Goal: Task Accomplishment & Management: Manage account settings

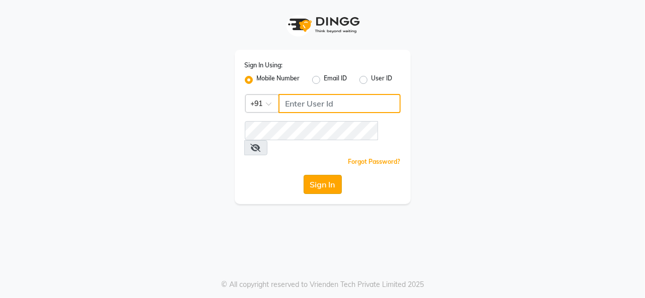
type input "7828442979"
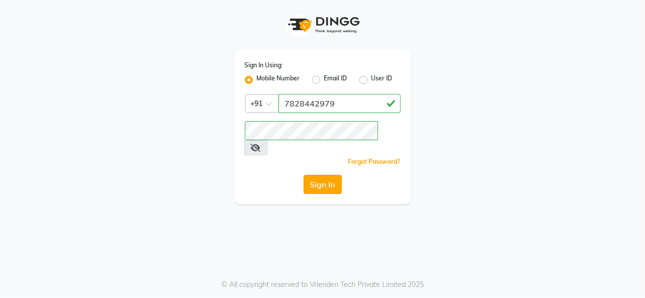
click at [306, 175] on button "Sign In" at bounding box center [323, 184] width 38 height 19
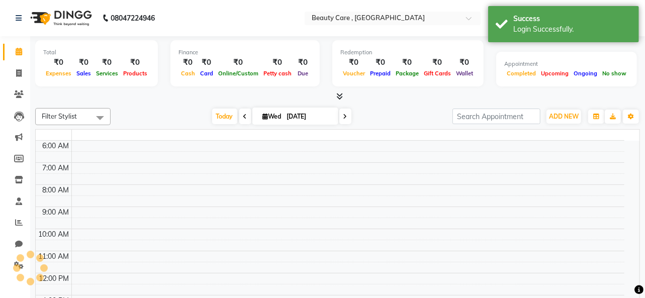
select select "en"
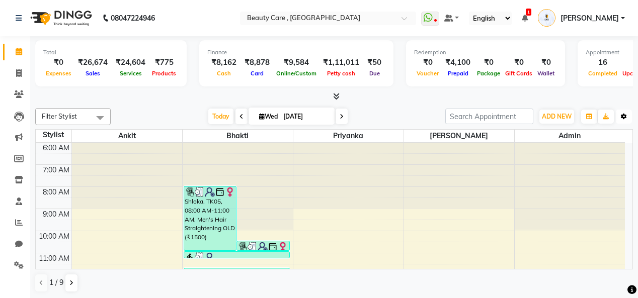
click at [624, 116] on icon "button" at bounding box center [624, 117] width 6 height 6
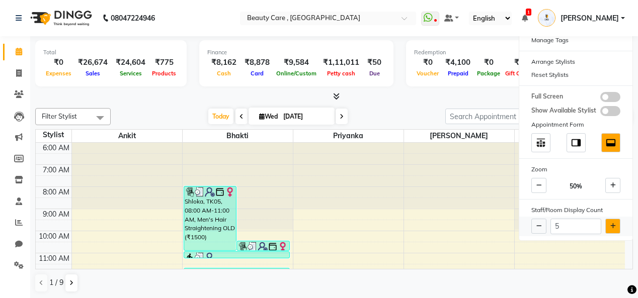
click at [617, 228] on button at bounding box center [612, 226] width 15 height 15
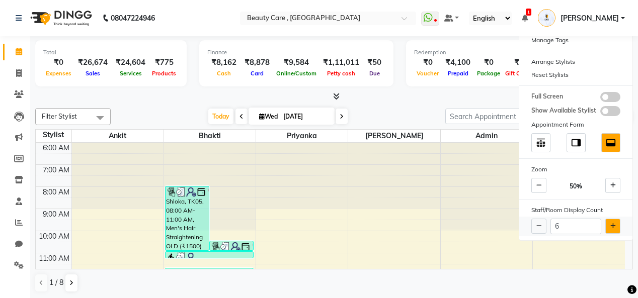
click at [617, 228] on button at bounding box center [612, 226] width 15 height 15
type input "7"
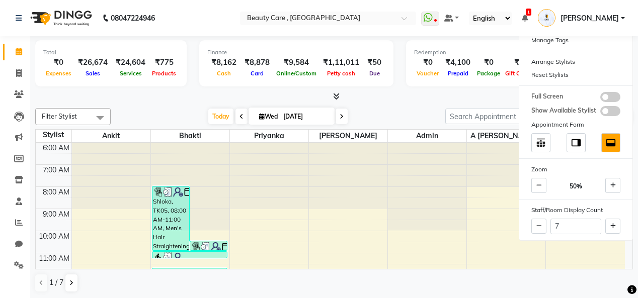
click at [408, 108] on div "Filter Stylist Select All Ankit Bhakti Priyanka [PERSON_NAME] Admin A [PERSON_N…" at bounding box center [334, 116] width 598 height 17
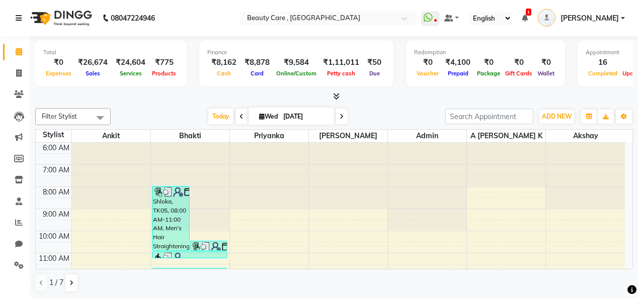
click at [16, 20] on icon at bounding box center [19, 18] width 6 height 7
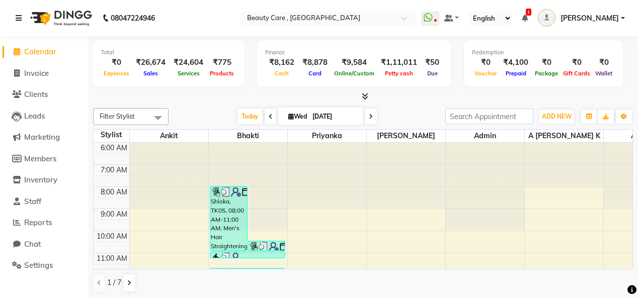
click at [18, 18] on icon at bounding box center [19, 18] width 6 height 7
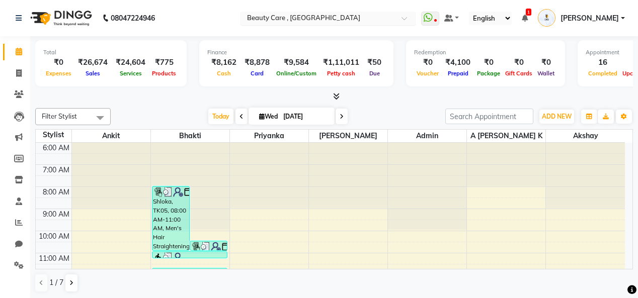
click at [348, 22] on input "text" at bounding box center [318, 19] width 146 height 10
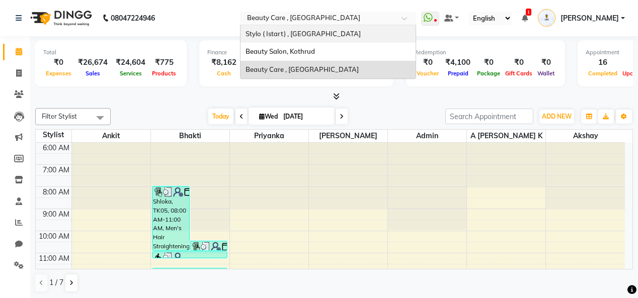
click at [512, 18] on select "English ENGLISH Español العربية मराठी हिंदी ગુજરાતી தமிழ் 中文" at bounding box center [490, 19] width 43 height 14
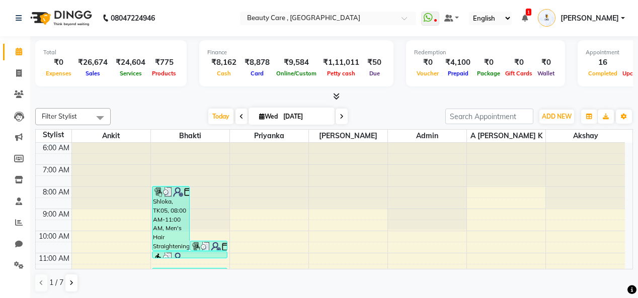
click at [567, 97] on div at bounding box center [334, 97] width 598 height 11
click at [528, 19] on icon at bounding box center [525, 18] width 6 height 7
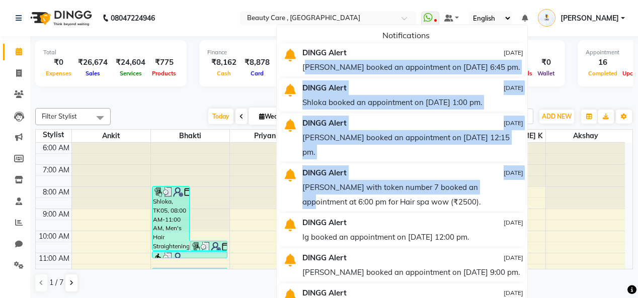
drag, startPoint x: 342, startPoint y: 64, endPoint x: 527, endPoint y: 174, distance: 215.4
click at [527, 174] on ul "Notifications DINGG Alert [DATE] [PERSON_NAME] booked an appointment on [DATE] …" at bounding box center [402, 168] width 252 height 287
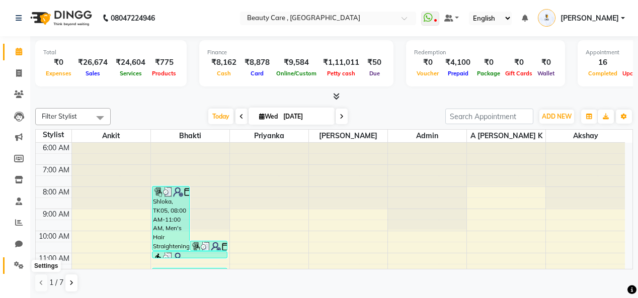
click at [19, 267] on icon at bounding box center [19, 266] width 10 height 8
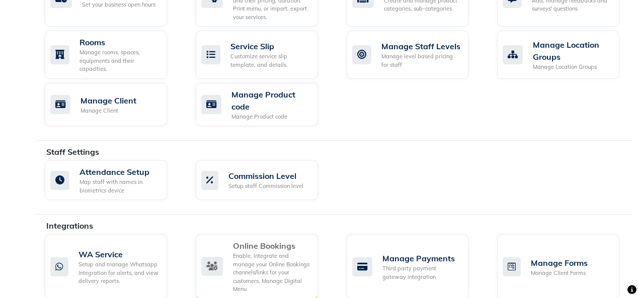
scroll to position [536, 0]
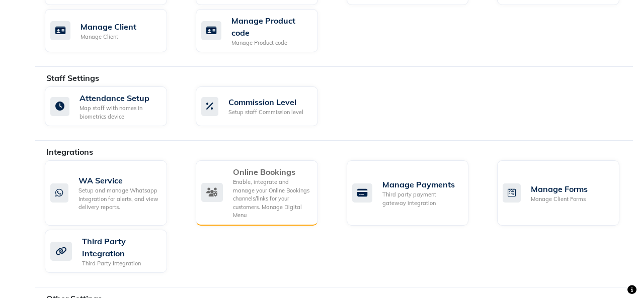
click at [248, 184] on div "Enable, integrate and manage your Online Bookings channels/links for your custo…" at bounding box center [271, 199] width 77 height 42
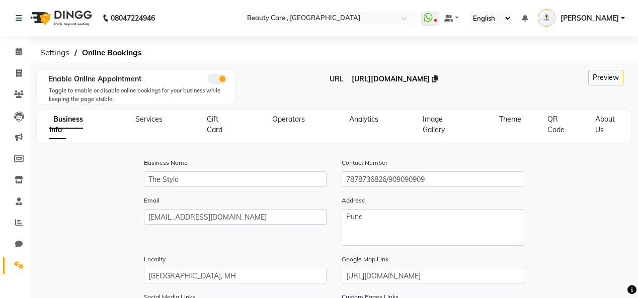
drag, startPoint x: 307, startPoint y: 78, endPoint x: 470, endPoint y: 83, distance: 163.1
click at [470, 83] on div "URL [URL][DOMAIN_NAME]" at bounding box center [383, 79] width 282 height 11
click at [378, 82] on span "[URL][DOMAIN_NAME]" at bounding box center [391, 78] width 78 height 9
drag, startPoint x: 320, startPoint y: 77, endPoint x: 466, endPoint y: 83, distance: 146.0
click at [466, 83] on div "URL [URL][DOMAIN_NAME]" at bounding box center [383, 79] width 282 height 11
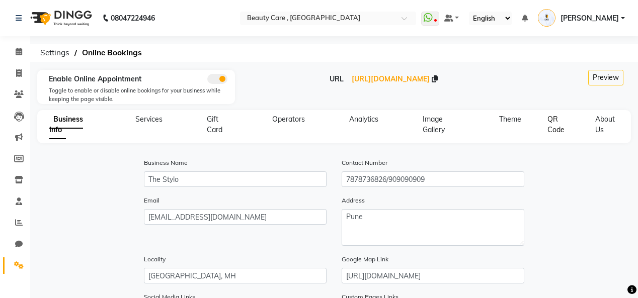
click at [554, 129] on span "QR Code" at bounding box center [555, 125] width 17 height 20
select select "256"
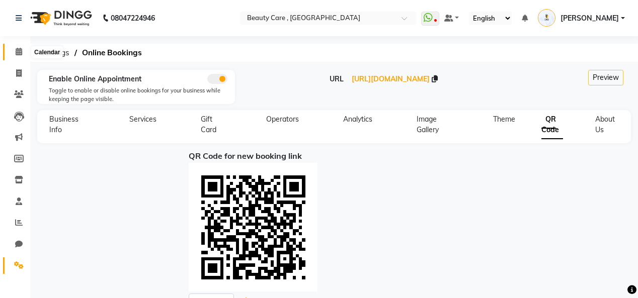
click at [17, 53] on icon at bounding box center [19, 52] width 7 height 8
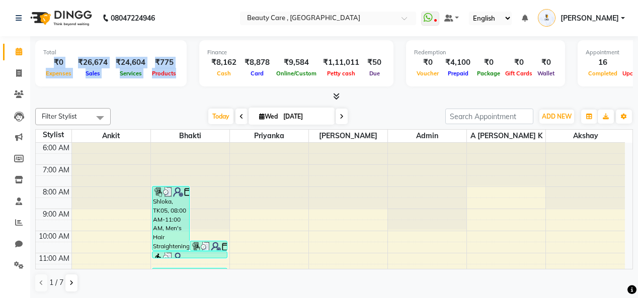
drag, startPoint x: 51, startPoint y: 60, endPoint x: 173, endPoint y: 78, distance: 122.6
click at [173, 78] on div "Total ₹0 Expenses ₹26,674 Sales ₹24,604 Services ₹775 Products" at bounding box center [110, 63] width 151 height 46
click at [76, 60] on div "₹26,674" at bounding box center [93, 63] width 38 height 12
drag, startPoint x: 76, startPoint y: 60, endPoint x: 98, endPoint y: 74, distance: 25.7
click at [98, 74] on div "₹26,674 Sales" at bounding box center [93, 68] width 38 height 22
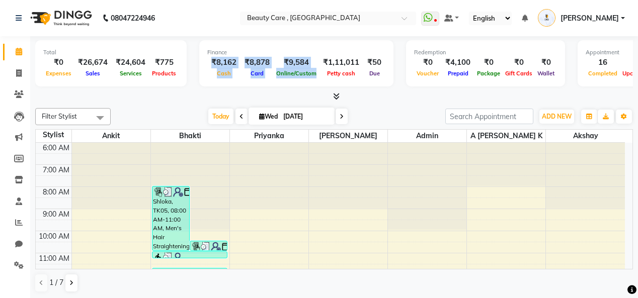
drag, startPoint x: 209, startPoint y: 62, endPoint x: 310, endPoint y: 74, distance: 101.3
click at [310, 74] on div "₹8,162 Cash ₹8,878 Card ₹9,584 Online/Custom ₹1,11,011 [PERSON_NAME] cash ₹50 D…" at bounding box center [296, 68] width 178 height 22
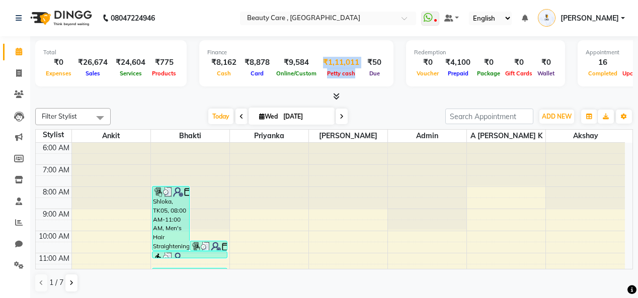
drag, startPoint x: 317, startPoint y: 60, endPoint x: 347, endPoint y: 76, distance: 34.2
click at [347, 76] on div "₹1,11,011 [PERSON_NAME] cash" at bounding box center [341, 68] width 44 height 22
drag, startPoint x: 362, startPoint y: 62, endPoint x: 373, endPoint y: 74, distance: 16.0
click at [373, 74] on div "₹50 Due" at bounding box center [374, 68] width 22 height 22
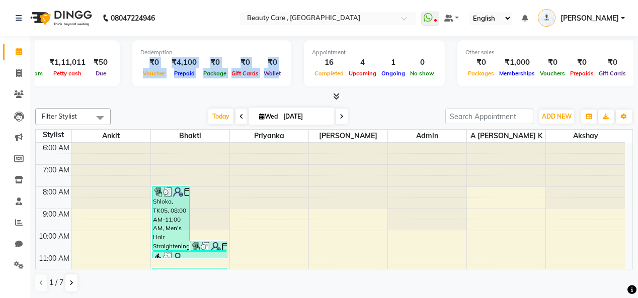
drag, startPoint x: 138, startPoint y: 60, endPoint x: 270, endPoint y: 71, distance: 131.8
click at [270, 71] on div "₹0 Voucher ₹4,100 Prepaid ₹0 Package ₹0 Gift Cards ₹0 Wallet" at bounding box center [211, 68] width 143 height 22
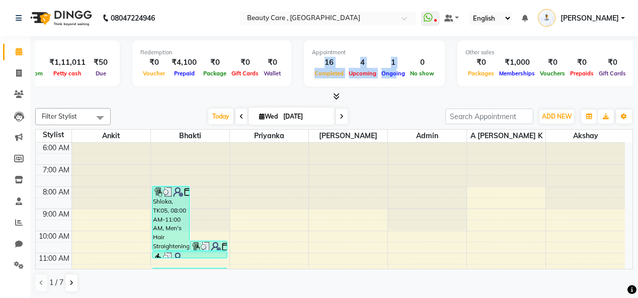
drag, startPoint x: 308, startPoint y: 67, endPoint x: 385, endPoint y: 70, distance: 77.0
click at [385, 70] on div "16 Completed 4 Upcoming 1 Ongoing 0 No show" at bounding box center [374, 68] width 125 height 22
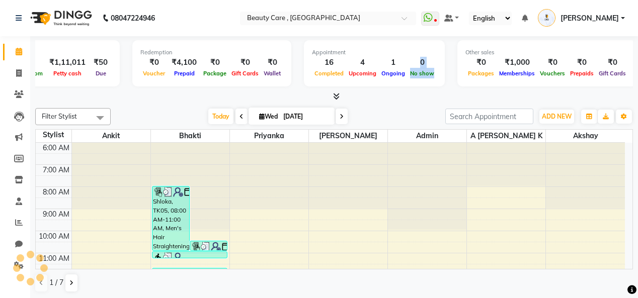
drag, startPoint x: 406, startPoint y: 60, endPoint x: 421, endPoint y: 73, distance: 19.2
click at [421, 73] on div "0 No show" at bounding box center [422, 68] width 29 height 22
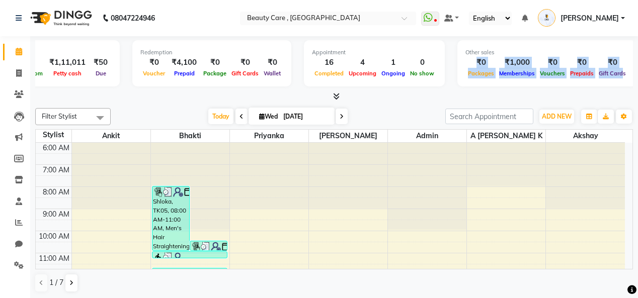
drag, startPoint x: 459, startPoint y: 60, endPoint x: 607, endPoint y: 70, distance: 148.2
click at [607, 70] on div "₹0 Packages ₹1,000 Memberships ₹0 Vouchers ₹0 Prepaids ₹0 Gift Cards" at bounding box center [546, 68] width 163 height 22
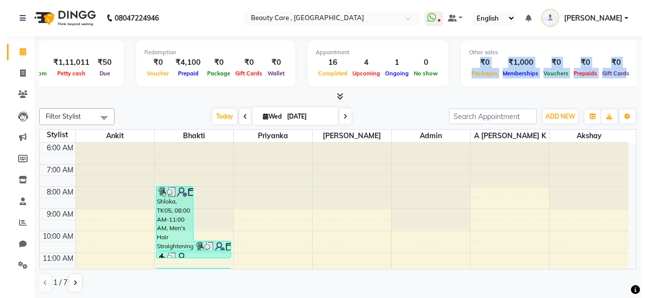
scroll to position [0, 0]
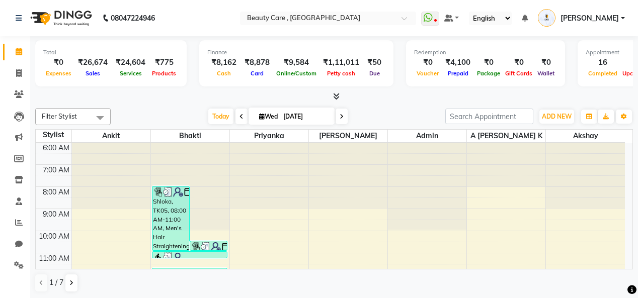
click at [336, 96] on icon at bounding box center [336, 97] width 7 height 8
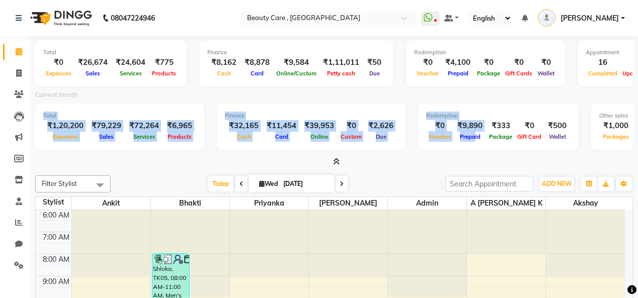
drag, startPoint x: 42, startPoint y: 113, endPoint x: 467, endPoint y: 134, distance: 425.1
click at [467, 134] on div "Total ₹1,20,200 Expenses ₹79,229 Sales ₹72,264 Services ₹6,965 Products Finance…" at bounding box center [334, 128] width 598 height 49
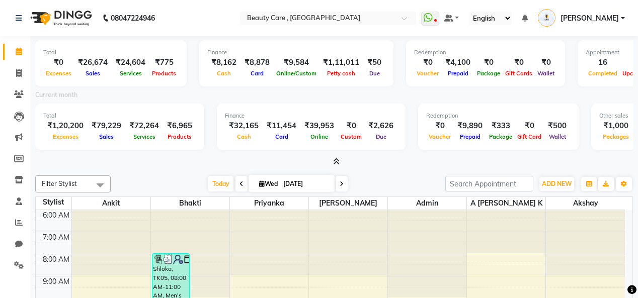
click at [337, 162] on icon at bounding box center [336, 162] width 7 height 8
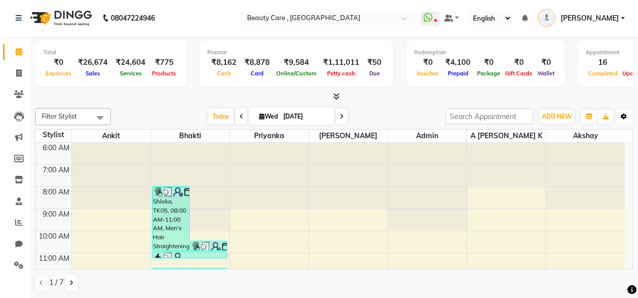
click at [622, 116] on icon "button" at bounding box center [624, 117] width 6 height 6
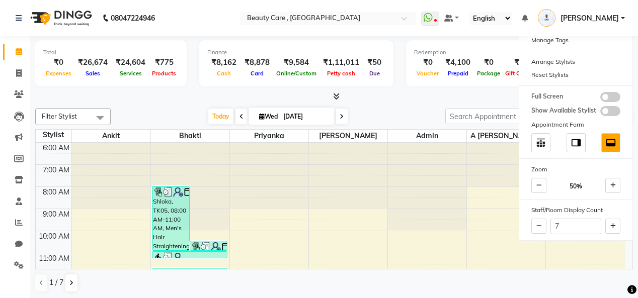
click at [356, 94] on div at bounding box center [334, 97] width 598 height 11
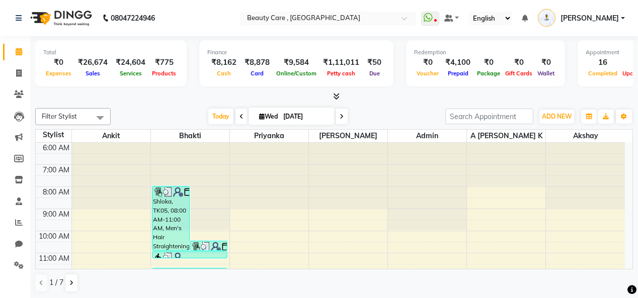
click at [334, 95] on icon at bounding box center [336, 97] width 7 height 8
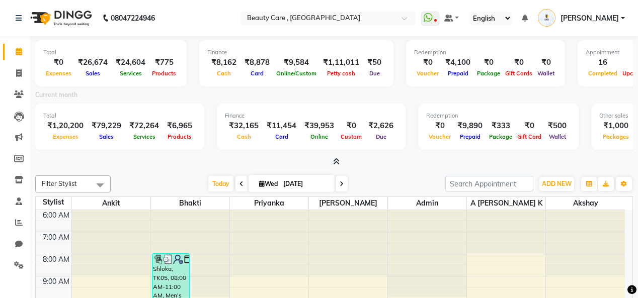
click at [335, 160] on icon at bounding box center [336, 162] width 7 height 8
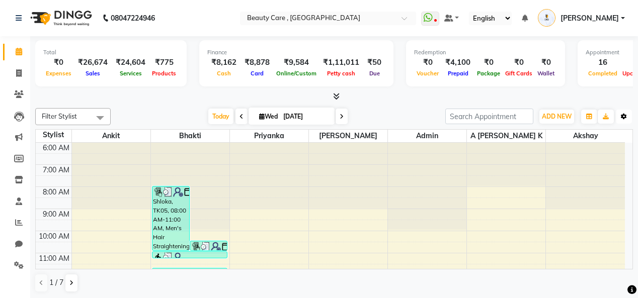
click at [623, 120] on button "Toggle Dropdown" at bounding box center [624, 117] width 16 height 14
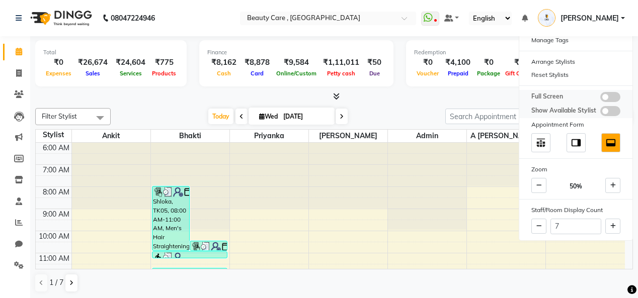
click at [614, 92] on span at bounding box center [610, 97] width 20 height 10
click at [600, 99] on input "checkbox" at bounding box center [600, 99] width 0 height 0
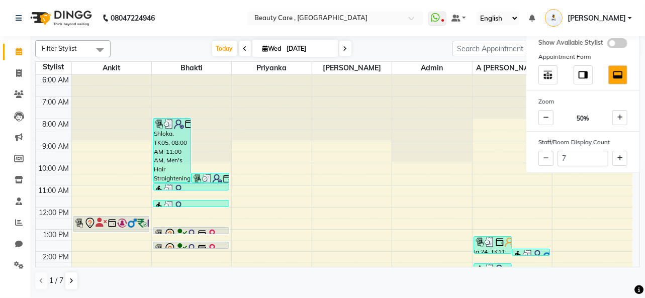
click at [389, 54] on div "[DATE] [DATE]" at bounding box center [282, 48] width 332 height 15
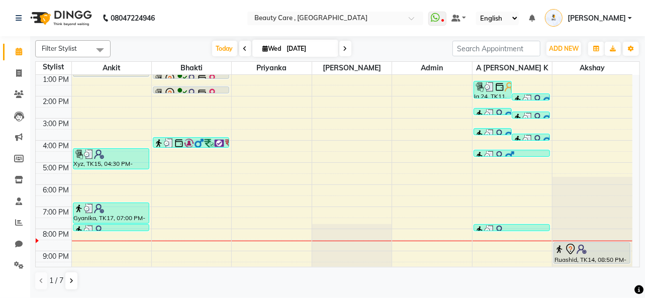
scroll to position [156, 0]
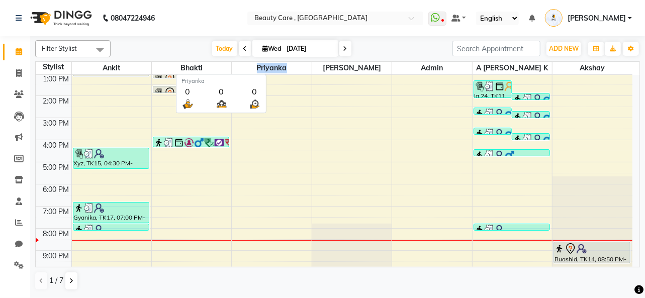
drag, startPoint x: 255, startPoint y: 67, endPoint x: 290, endPoint y: 68, distance: 34.7
click at [290, 68] on span "Priyanka" at bounding box center [271, 68] width 79 height 13
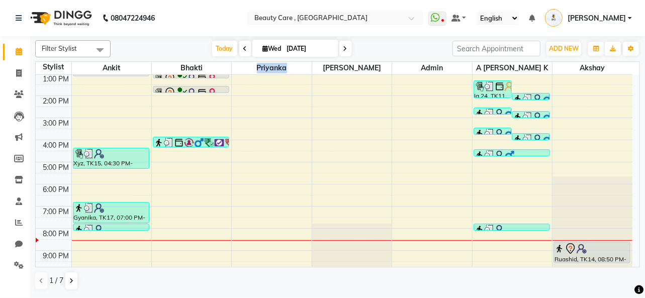
click at [262, 250] on div "6:00 AM 7:00 AM 8:00 AM 9:00 AM 10:00 AM 11:00 AM 12:00 PM 1:00 PM 2:00 PM 3:00…" at bounding box center [334, 96] width 597 height 354
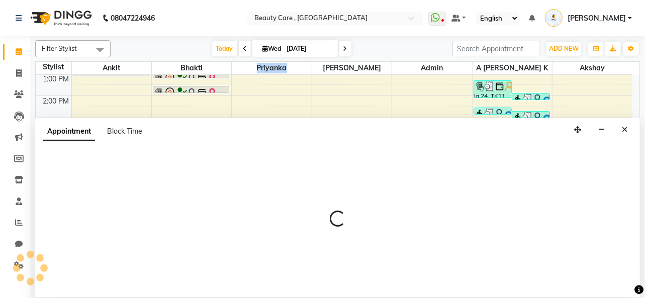
select select "65"
select select "tentative"
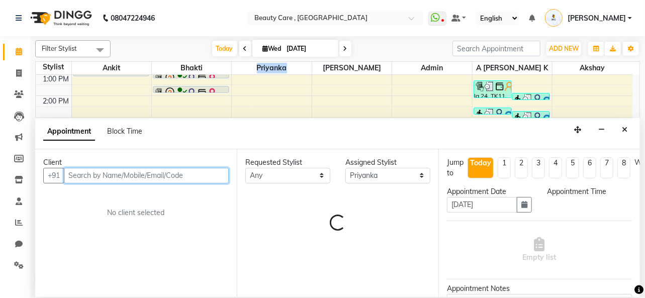
select select "1260"
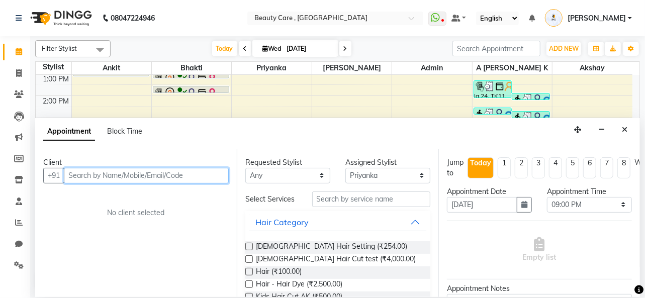
click at [87, 175] on input "text" at bounding box center [146, 176] width 165 height 16
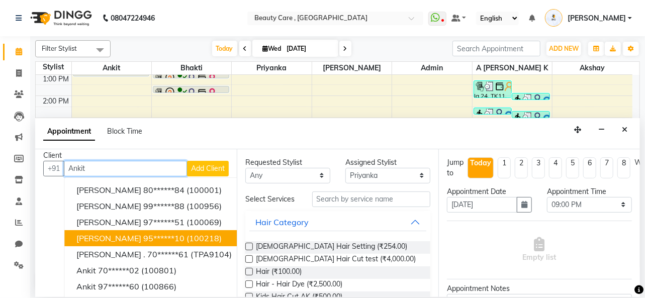
scroll to position [0, 0]
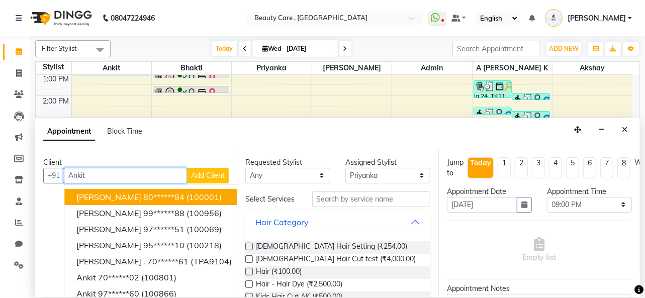
click at [119, 191] on button "[PERSON_NAME] 80******84 (100001)" at bounding box center [195, 197] width 263 height 16
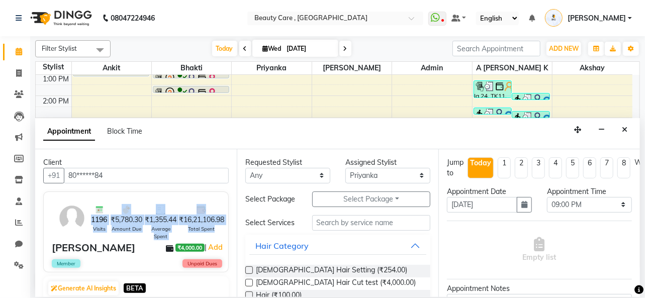
drag, startPoint x: 90, startPoint y: 218, endPoint x: 204, endPoint y: 237, distance: 116.3
click at [204, 237] on div "1196 Visits ₹5,780.30 Amount Due ₹1,355.44 Average Spent ₹16,21,106.98 Total Sp…" at bounding box center [156, 218] width 137 height 44
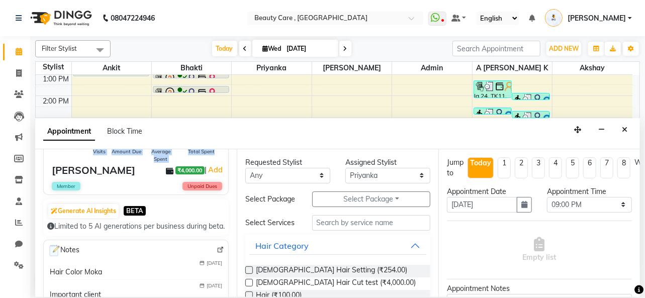
scroll to position [78, 0]
click at [82, 213] on button "Generate AI Insights" at bounding box center [83, 211] width 70 height 14
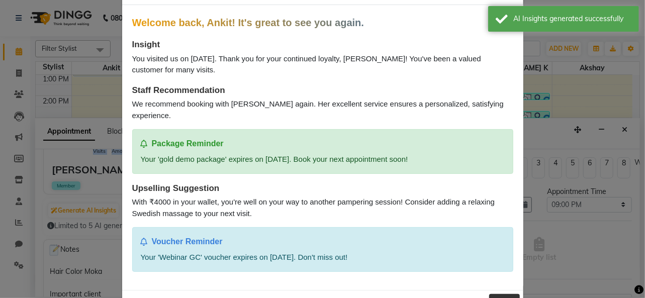
scroll to position [0, 0]
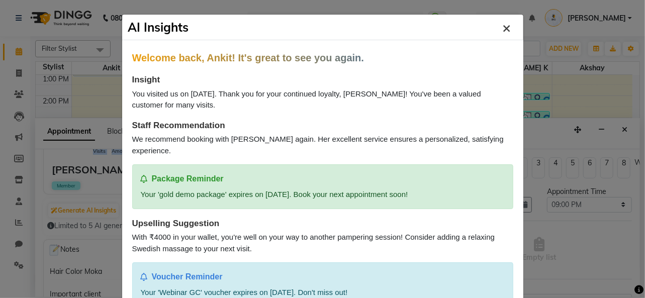
click at [506, 30] on span "×" at bounding box center [507, 27] width 9 height 18
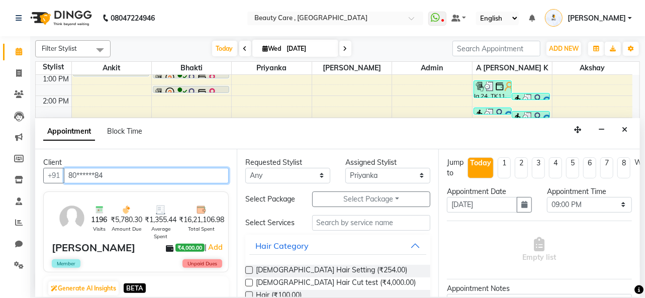
click at [107, 177] on input "80******84" at bounding box center [146, 176] width 165 height 16
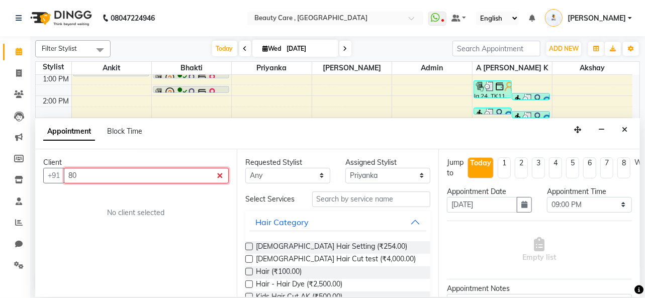
type input "8"
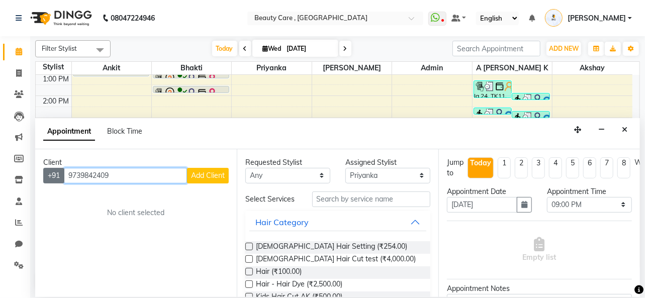
drag, startPoint x: 111, startPoint y: 175, endPoint x: 63, endPoint y: 175, distance: 48.3
click at [63, 175] on div "[PHONE_NUMBER] Add Client" at bounding box center [136, 176] width 186 height 16
type input "9739842409"
click at [205, 175] on span "Add Client" at bounding box center [208, 175] width 34 height 9
select select "22"
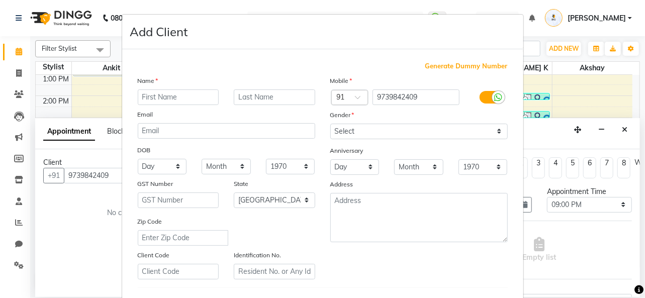
click at [163, 96] on input "text" at bounding box center [179, 98] width 82 height 16
type input "Adi"
click at [332, 129] on select "Select [DEMOGRAPHIC_DATA] [DEMOGRAPHIC_DATA] Other Prefer Not To Say" at bounding box center [420, 132] width 178 height 16
select select "[DEMOGRAPHIC_DATA]"
click at [331, 124] on select "Select [DEMOGRAPHIC_DATA] [DEMOGRAPHIC_DATA] Other Prefer Not To Say" at bounding box center [420, 132] width 178 height 16
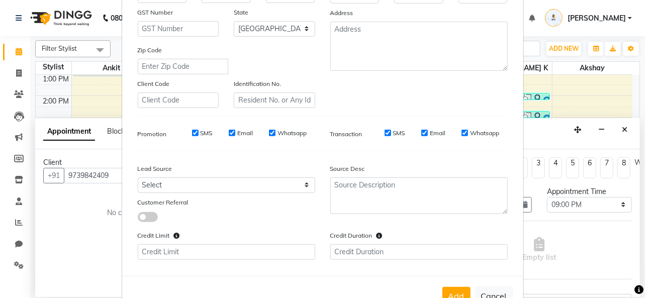
scroll to position [202, 0]
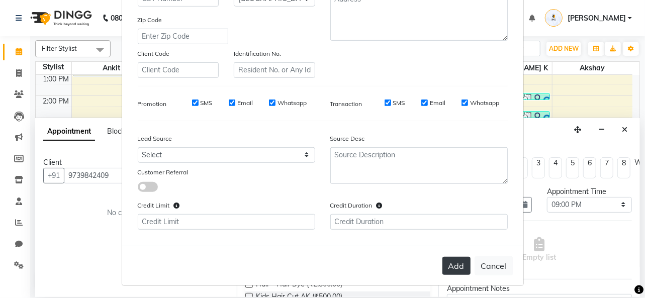
click at [443, 261] on button "Add" at bounding box center [457, 266] width 28 height 18
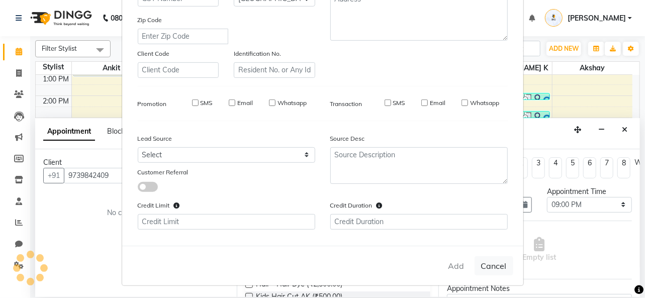
type input "97******09"
select select
select select "null"
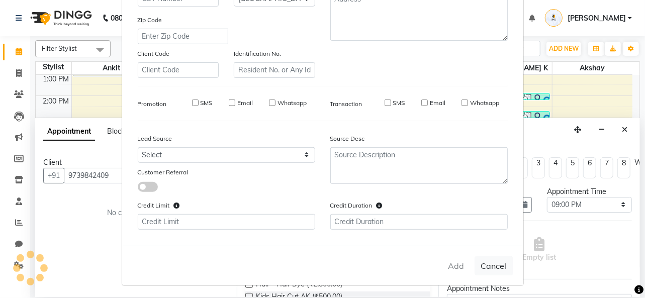
select select
checkbox input "false"
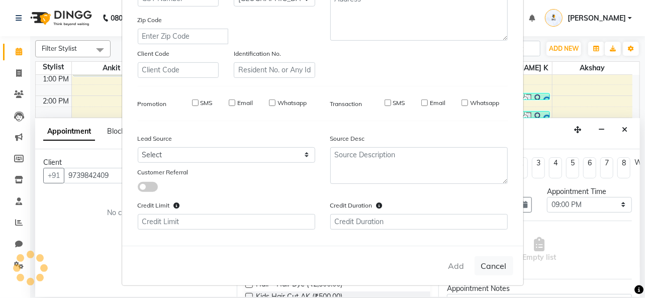
checkbox input "false"
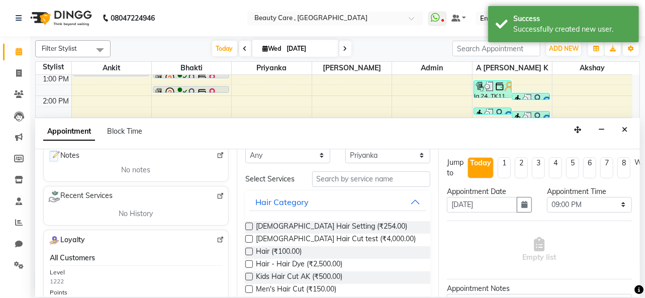
scroll to position [43, 0]
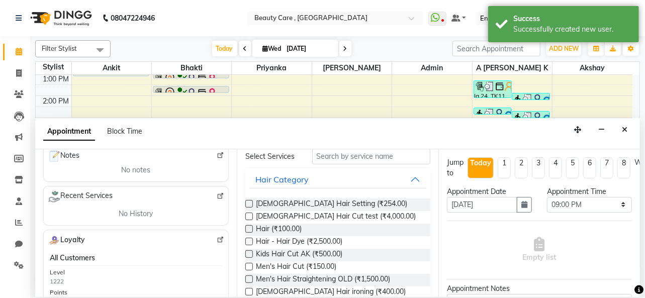
click at [249, 204] on label at bounding box center [250, 204] width 8 height 8
click at [249, 204] on input "checkbox" at bounding box center [249, 205] width 7 height 7
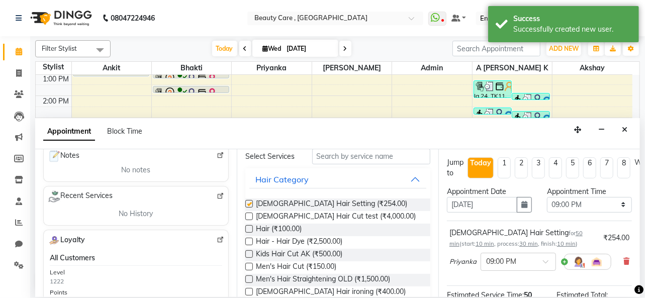
checkbox input "false"
click at [248, 216] on label at bounding box center [250, 217] width 8 height 8
click at [248, 216] on input "checkbox" at bounding box center [249, 217] width 7 height 7
checkbox input "false"
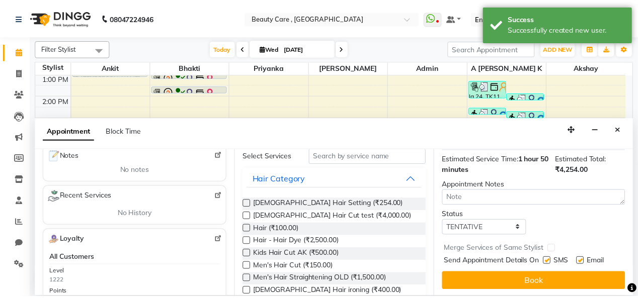
scroll to position [201, 0]
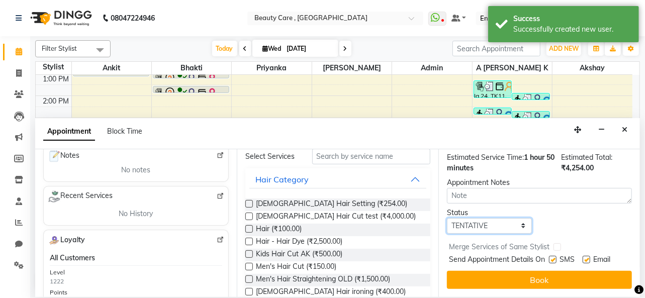
click at [463, 218] on select "Select TENTATIVE CONFIRM CHECK-IN UPCOMING" at bounding box center [489, 226] width 85 height 16
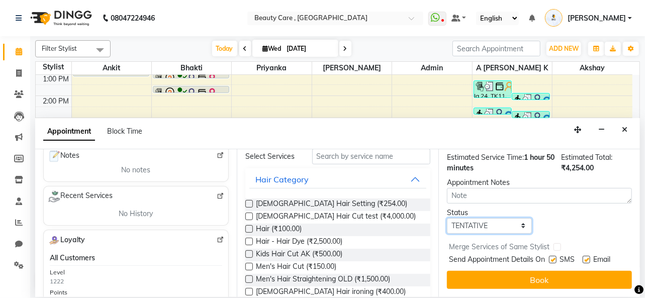
select select "confirm booking"
click at [447, 218] on select "Select TENTATIVE CONFIRM CHECK-IN UPCOMING" at bounding box center [489, 226] width 85 height 16
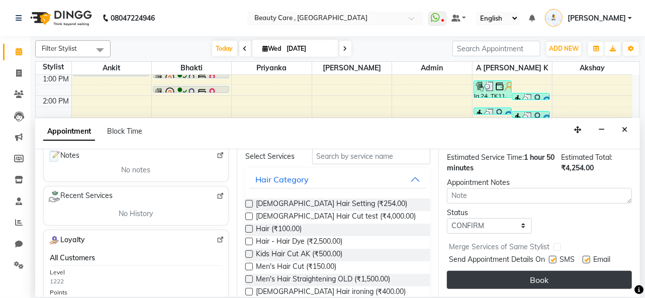
click at [499, 272] on button "Book" at bounding box center [539, 280] width 185 height 18
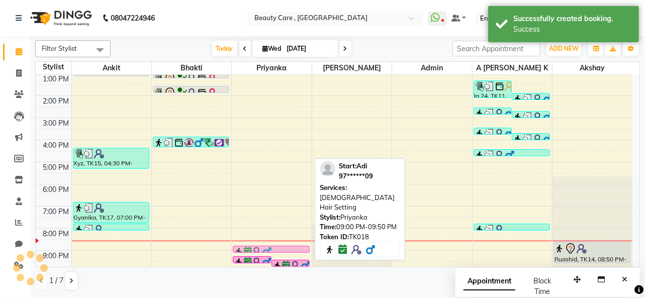
drag, startPoint x: 276, startPoint y: 247, endPoint x: 266, endPoint y: 250, distance: 10.7
click at [266, 250] on div "Adi, TK18, 09:30 PM-10:30 PM, [DEMOGRAPHIC_DATA] Hair Cut test Adi, TK18, 09:00…" at bounding box center [271, 96] width 79 height 354
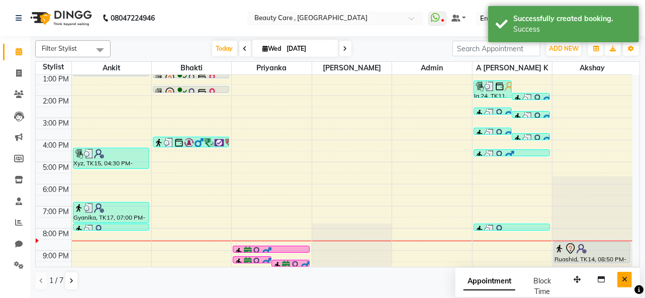
click at [623, 279] on icon "Close" at bounding box center [625, 279] width 6 height 7
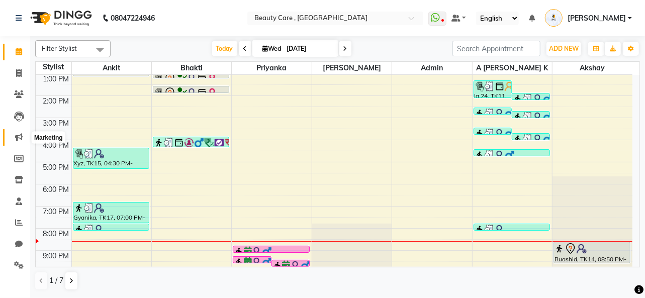
click at [18, 138] on icon at bounding box center [19, 137] width 8 height 8
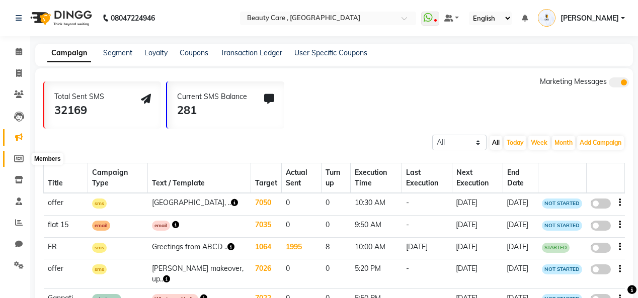
click at [20, 159] on icon at bounding box center [19, 159] width 10 height 8
select select
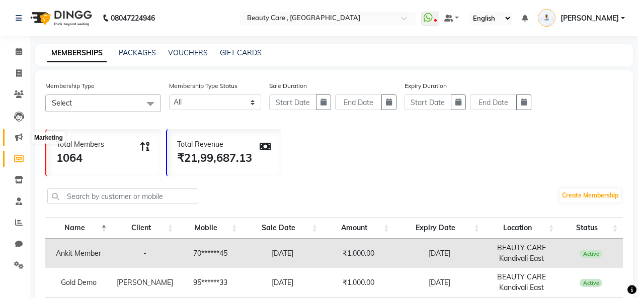
click at [20, 143] on span at bounding box center [19, 138] width 18 height 12
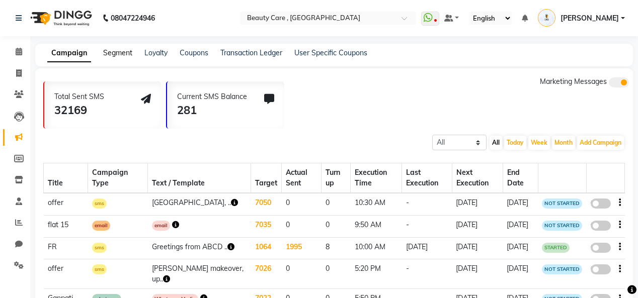
click at [124, 53] on link "Segment" at bounding box center [117, 52] width 29 height 9
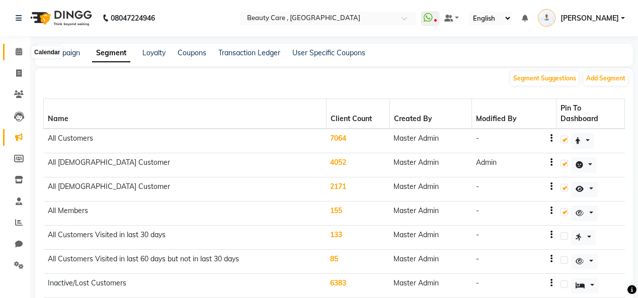
click at [22, 49] on icon at bounding box center [19, 52] width 7 height 8
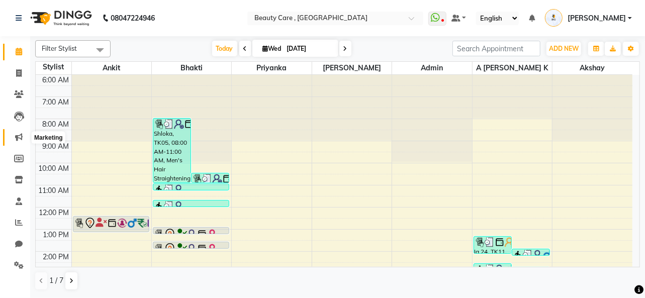
click at [17, 139] on icon at bounding box center [19, 137] width 8 height 8
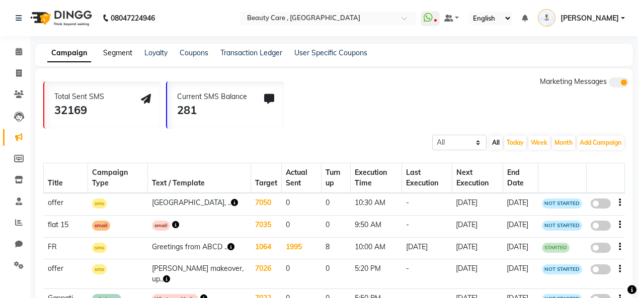
click at [111, 52] on link "Segment" at bounding box center [117, 52] width 29 height 9
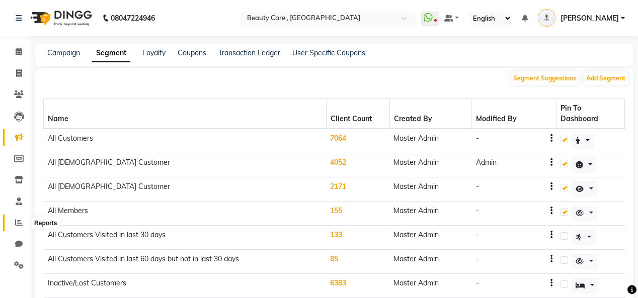
click at [21, 223] on icon at bounding box center [19, 223] width 8 height 8
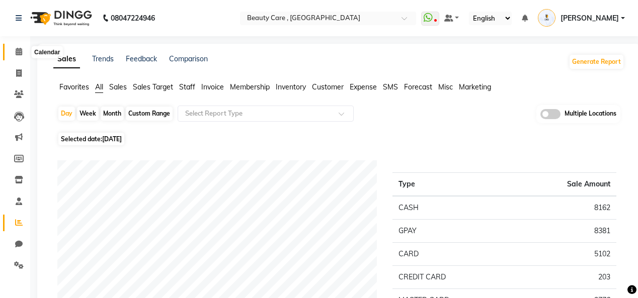
click at [16, 50] on icon at bounding box center [19, 52] width 7 height 8
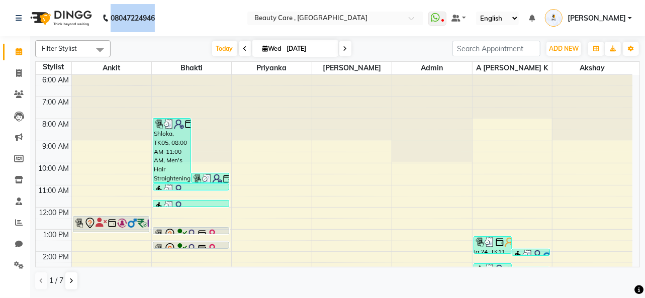
drag, startPoint x: 111, startPoint y: 14, endPoint x: 170, endPoint y: 17, distance: 59.4
click at [170, 17] on nav "08047224946 Select Location × Beauty Care , [GEOGRAPHIC_DATA] WhatsApp Status ✕…" at bounding box center [322, 18] width 645 height 36
click at [636, 289] on icon at bounding box center [639, 290] width 9 height 9
click at [620, 249] on div at bounding box center [620, 241] width 25 height 25
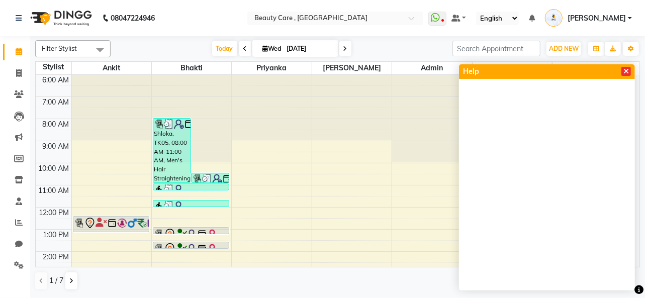
click at [628, 72] on icon at bounding box center [627, 71] width 6 height 7
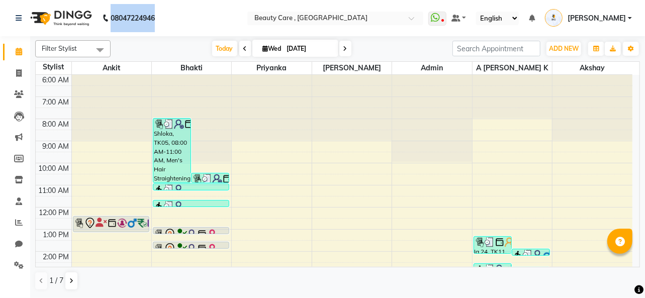
drag, startPoint x: 109, startPoint y: 15, endPoint x: 164, endPoint y: 19, distance: 55.0
click at [162, 19] on div "08047224946" at bounding box center [85, 18] width 154 height 28
click at [17, 244] on icon at bounding box center [19, 244] width 8 height 8
select select "100"
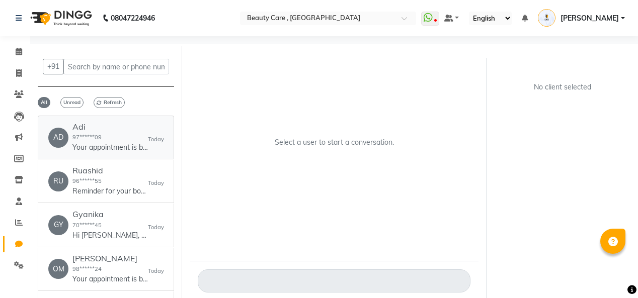
click at [93, 150] on p "Your appointment is booked for BEAUTY CARE at 9:00 pm. Feel free to contact us …" at bounding box center [109, 147] width 75 height 11
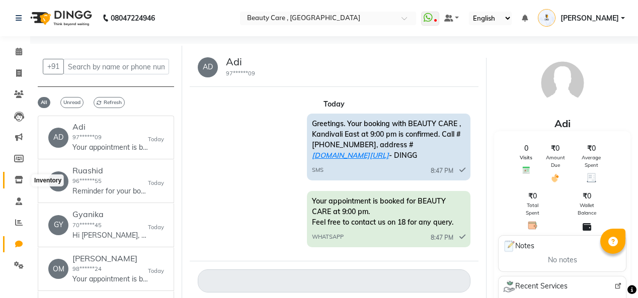
click at [18, 181] on icon at bounding box center [19, 180] width 9 height 8
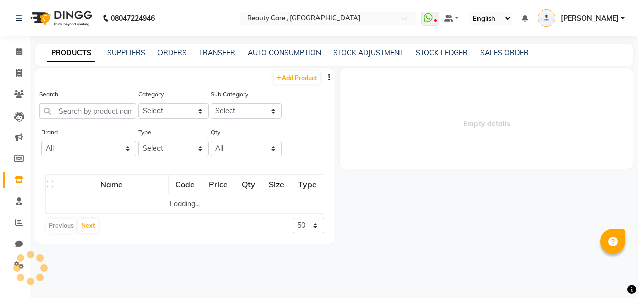
select select
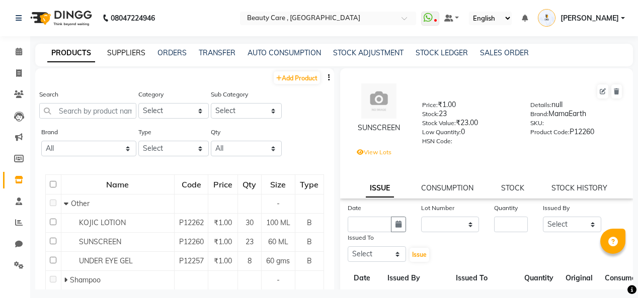
click at [135, 54] on link "SUPPLIERS" at bounding box center [126, 52] width 38 height 9
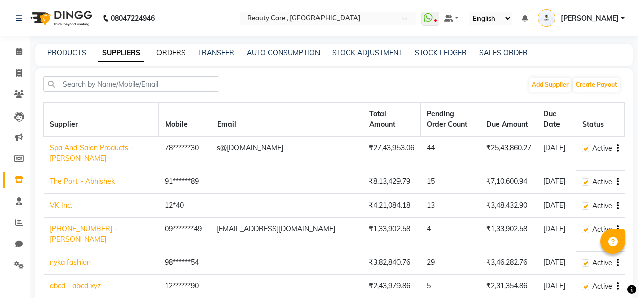
click at [165, 55] on link "ORDERS" at bounding box center [170, 52] width 29 height 9
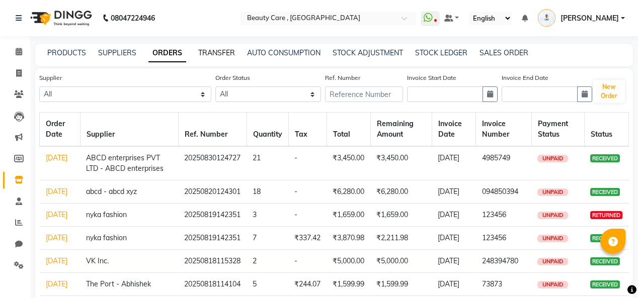
click at [213, 53] on link "TRANSFER" at bounding box center [216, 52] width 37 height 9
select select "sender"
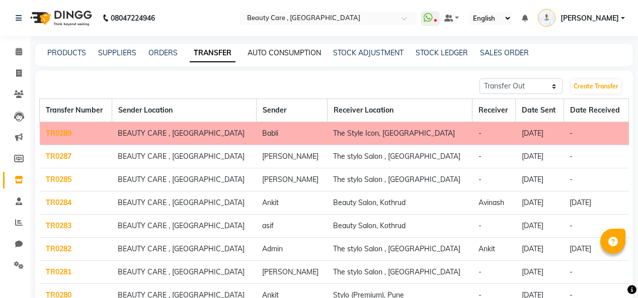
click at [277, 51] on link "AUTO CONSUMPTION" at bounding box center [284, 52] width 73 height 9
